Goal: Task Accomplishment & Management: Use online tool/utility

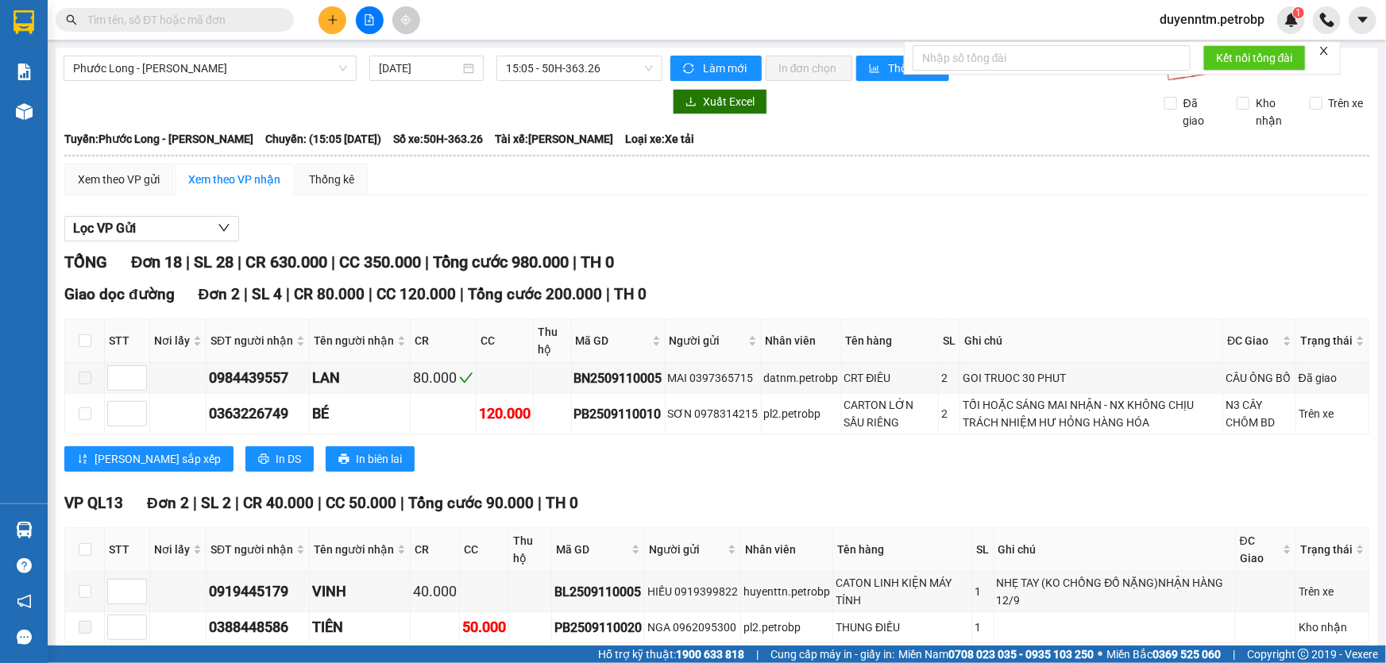
paste input "0705822957"
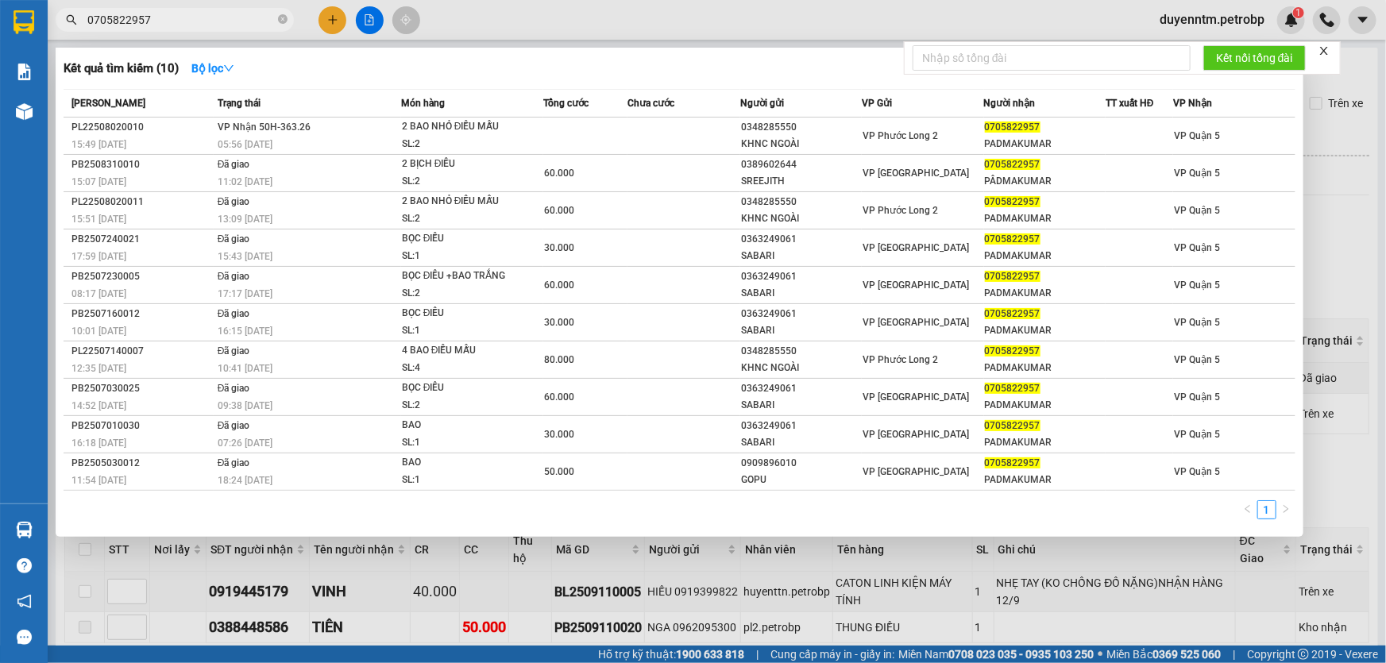
type input "0705822957"
click at [283, 20] on icon "close-circle" at bounding box center [283, 19] width 10 height 10
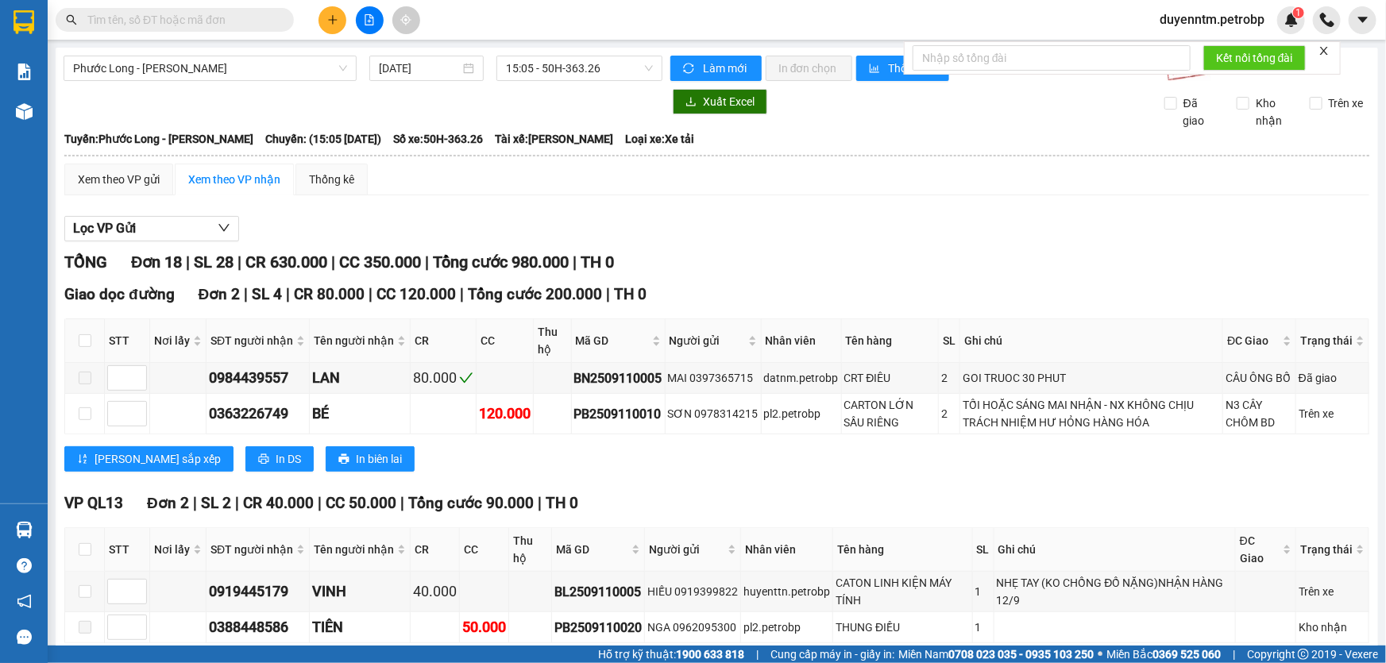
click at [241, 20] on input "text" at bounding box center [180, 19] width 187 height 17
type input "0"
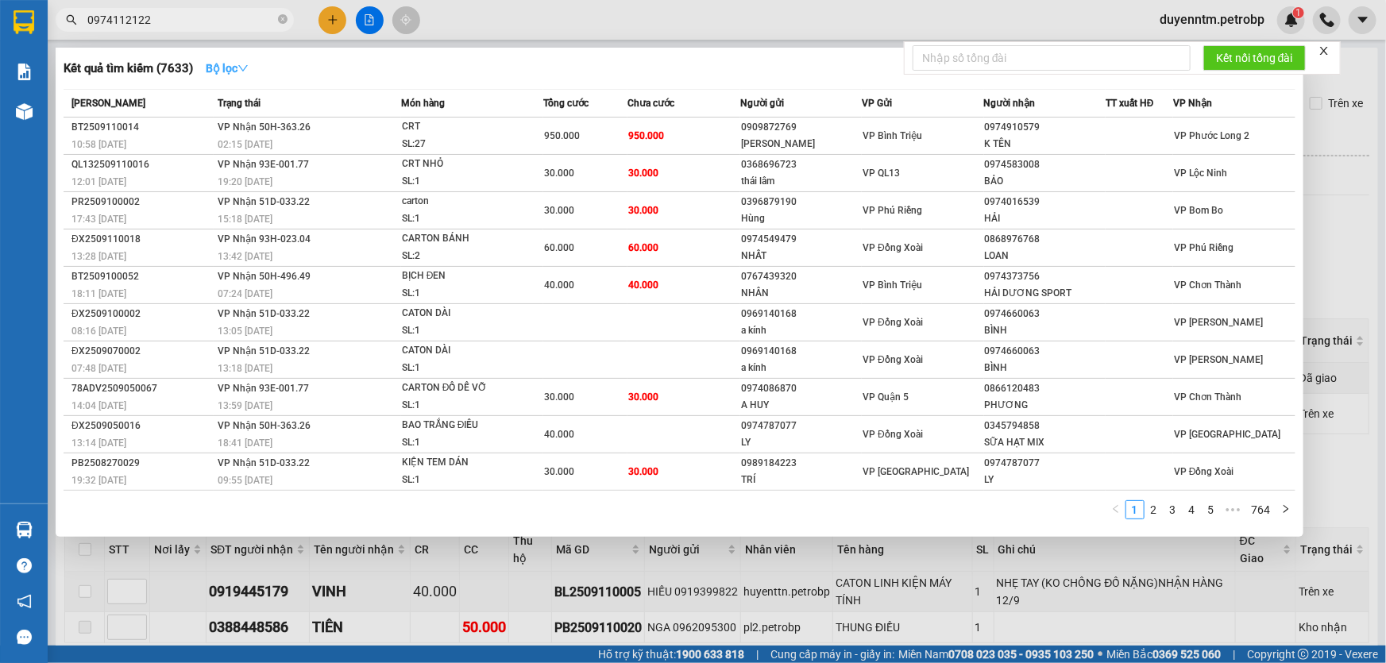
type input "0974112122"
click at [240, 73] on button "Bộ lọc" at bounding box center [227, 68] width 68 height 25
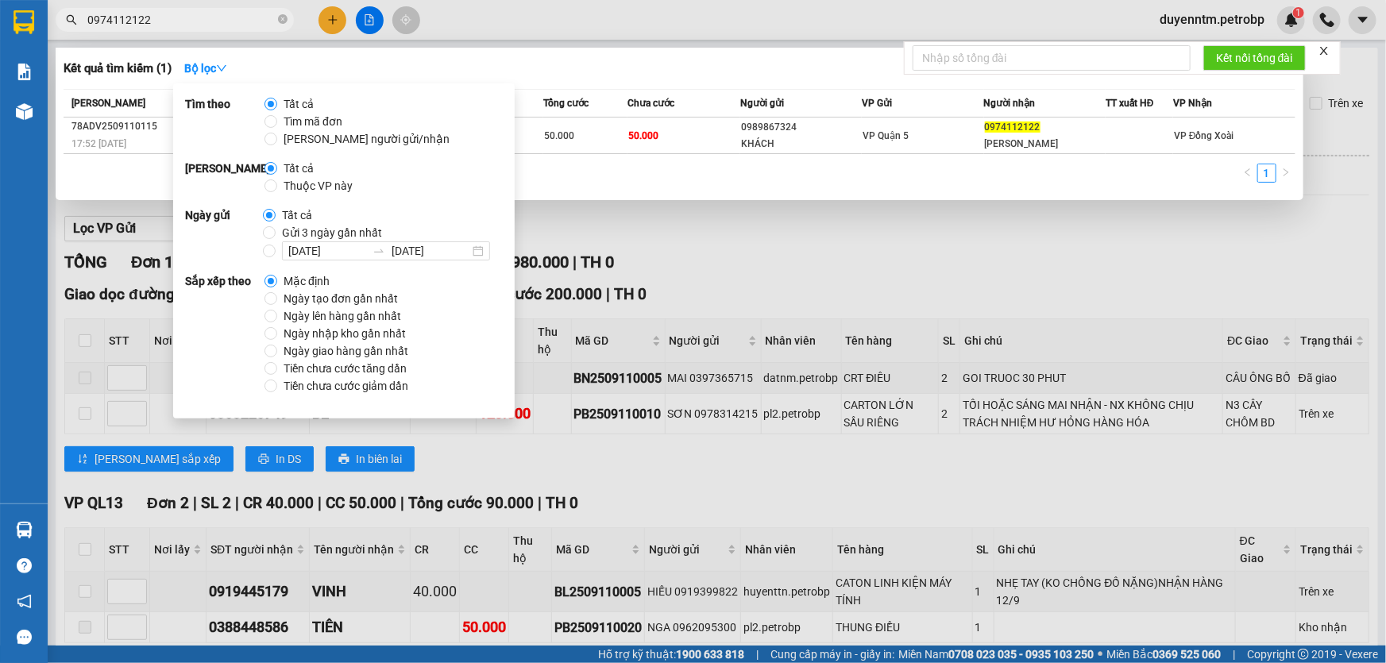
click at [366, 229] on span "Gửi 3 ngày gần nhất" at bounding box center [332, 232] width 113 height 17
click at [276, 229] on input "Gửi 3 ngày gần nhất" at bounding box center [269, 232] width 13 height 13
radio input "true"
radio input "false"
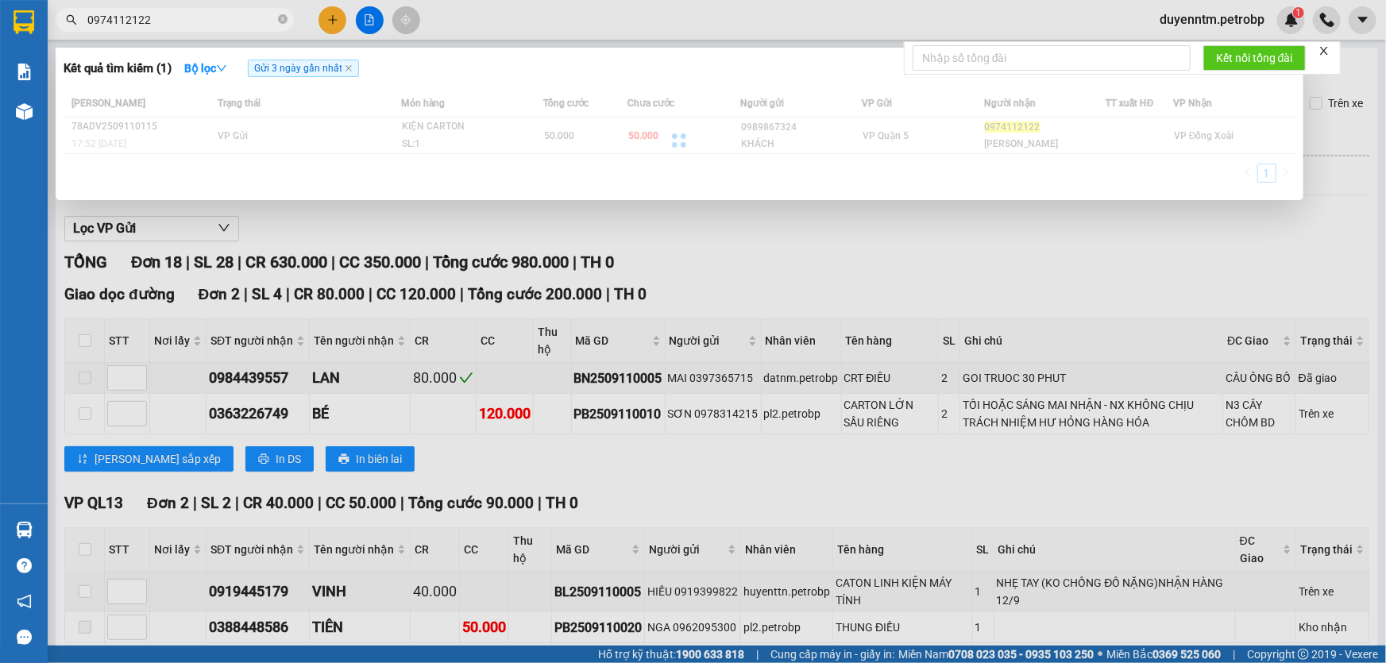
click at [594, 64] on div "Kết quả tìm kiếm ( 1 ) Bộ lọc Gửi 3 ngày gần nhất" at bounding box center [680, 68] width 1232 height 25
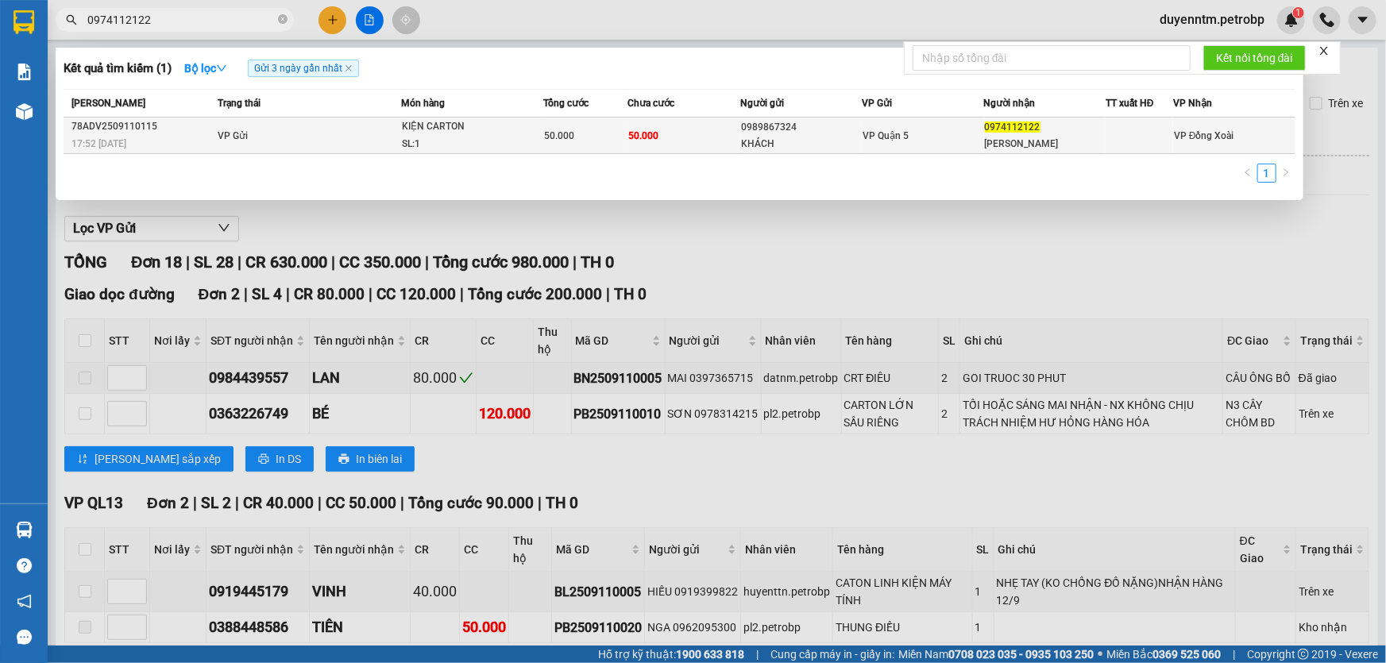
click at [424, 127] on div "KIỆN CARTON" at bounding box center [461, 126] width 119 height 17
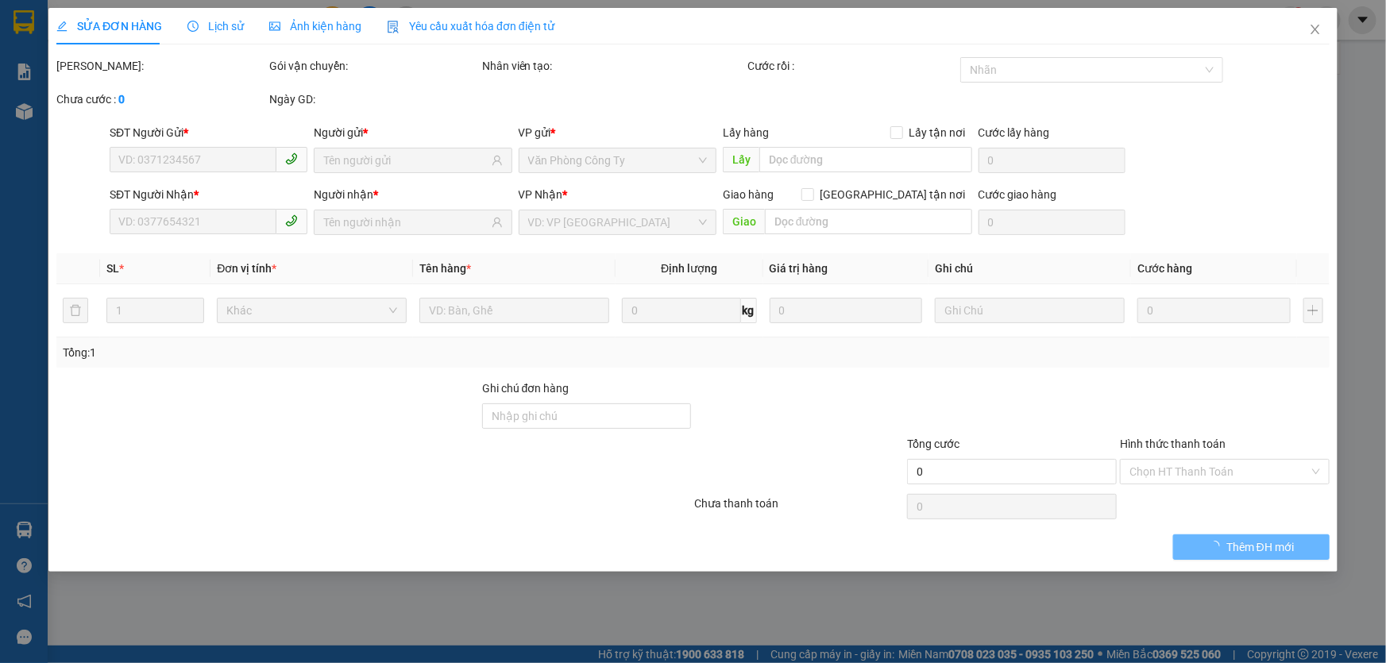
type input "0989867324"
type input "KHÁCH"
type input "0974112122"
type input "[PERSON_NAME]"
type input "50.000"
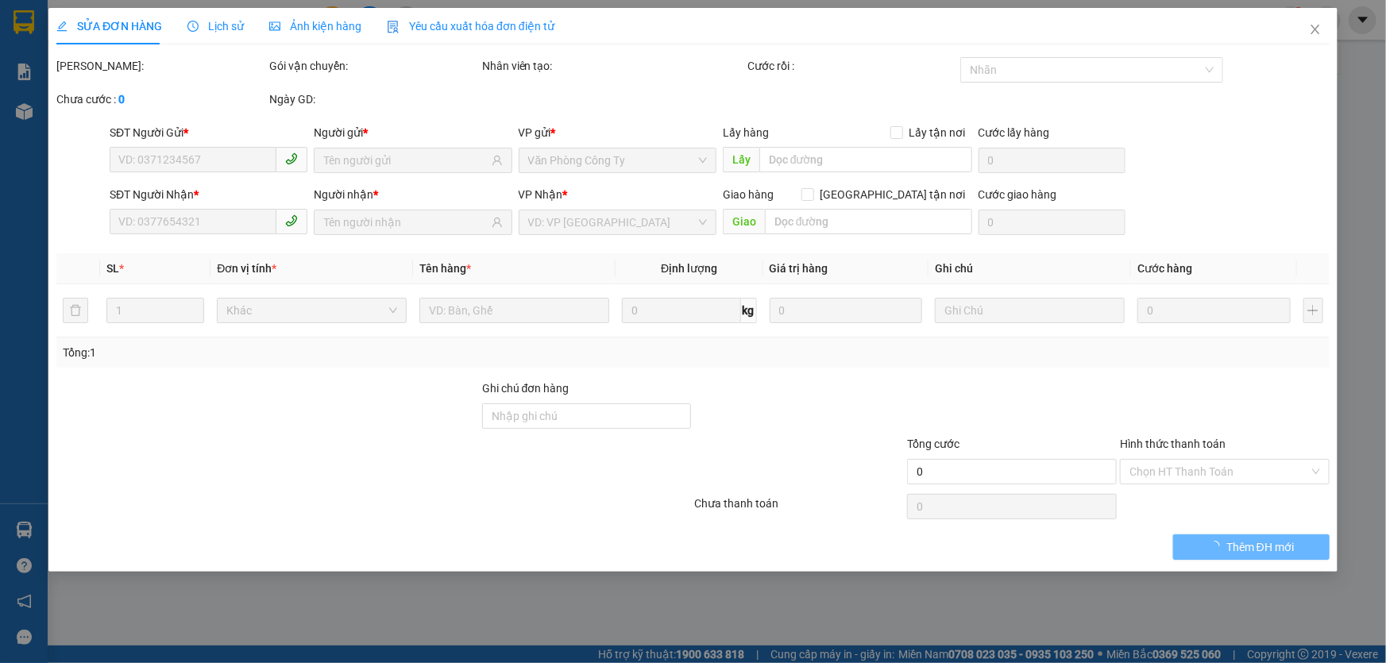
type input "50.000"
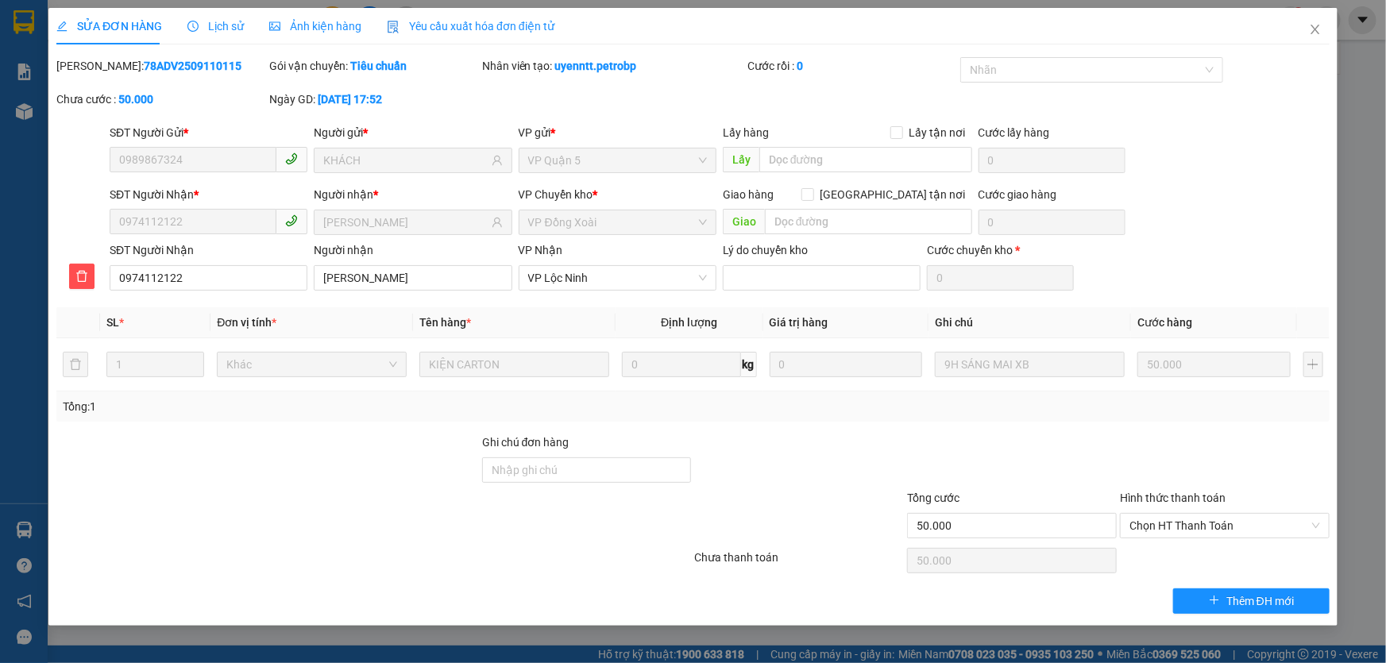
click at [206, 20] on span "Lịch sử" at bounding box center [215, 26] width 56 height 13
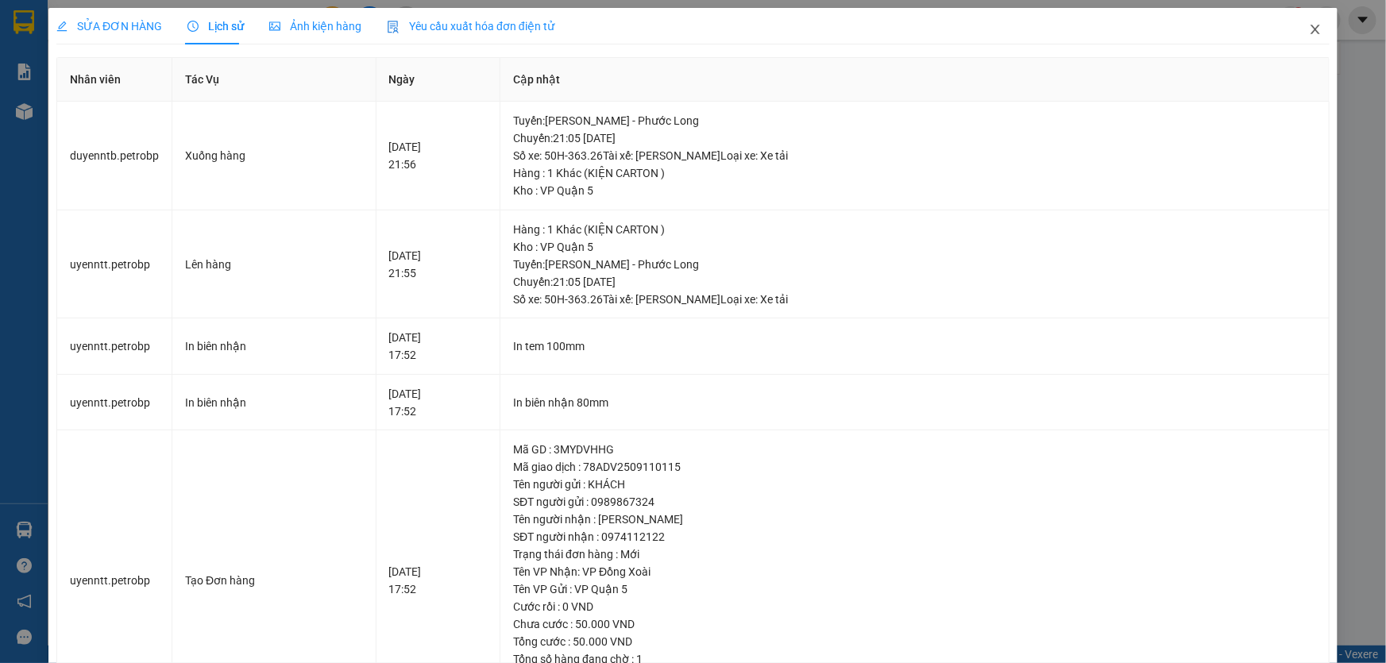
click at [1309, 34] on icon "close" at bounding box center [1315, 29] width 13 height 13
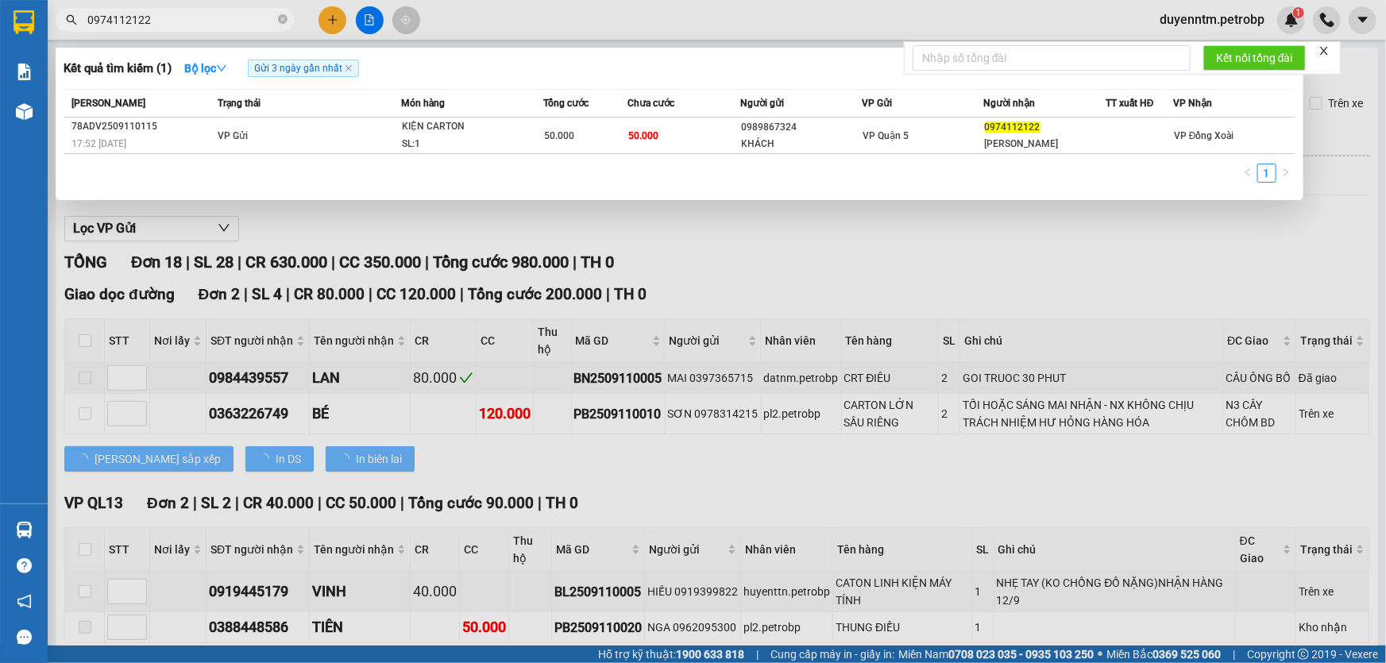
click at [208, 16] on input "0974112122" at bounding box center [180, 19] width 187 height 17
